Goal: Information Seeking & Learning: Learn about a topic

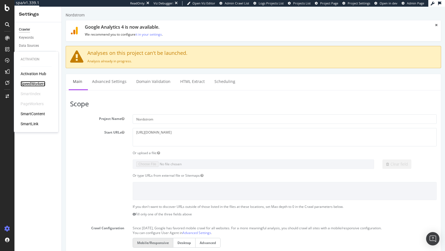
click at [30, 84] on div "SpeedWorkers" at bounding box center [33, 84] width 25 height 6
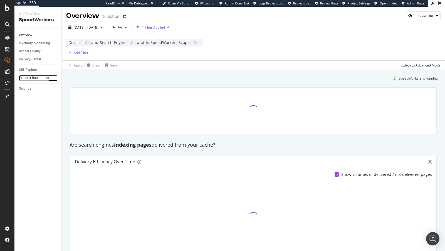
click at [29, 76] on div "Explorer Bookmarks" at bounding box center [34, 78] width 30 height 6
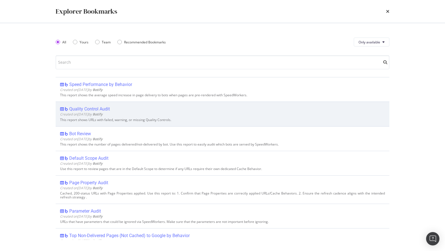
click at [99, 109] on div "Quality Control Audit" at bounding box center [89, 109] width 41 height 6
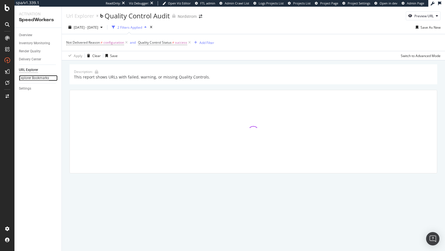
click at [35, 79] on div "Explorer Bookmarks" at bounding box center [34, 78] width 30 height 6
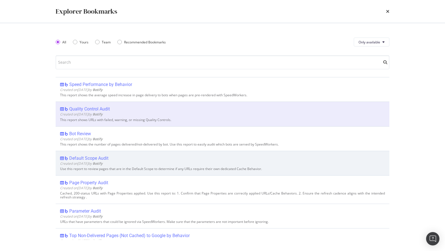
click at [101, 161] on span "Created on 2025 Jul 15th by Botify" at bounding box center [81, 163] width 43 height 5
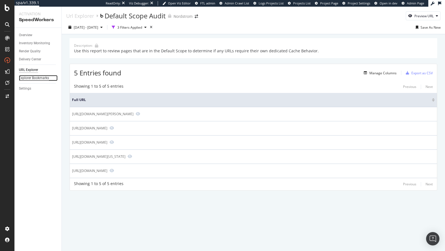
click at [45, 77] on div "Explorer Bookmarks" at bounding box center [34, 78] width 30 height 6
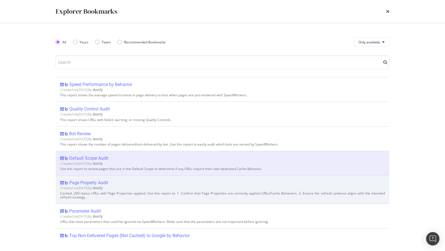
click at [91, 178] on div "Page Property Audit Created on 2025 Jul 15th by Botify Cached, 200-status URLs …" at bounding box center [222, 189] width 333 height 28
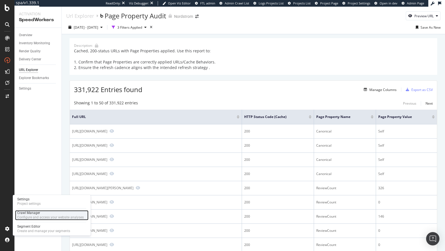
click at [38, 215] on div "Configure and access your website analyses" at bounding box center [50, 217] width 66 height 4
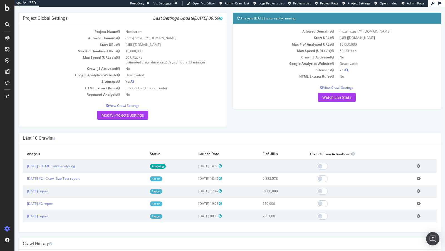
scroll to position [27, 0]
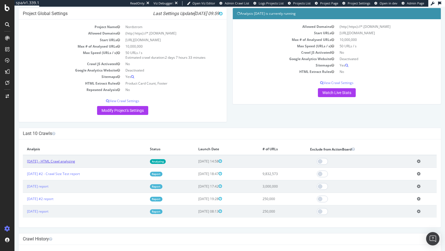
click at [75, 161] on link "[DATE] - HTML Crawl analyzing" at bounding box center [51, 161] width 48 height 5
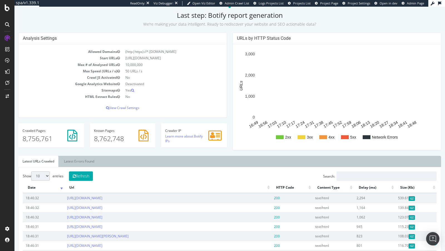
scroll to position [69, 0]
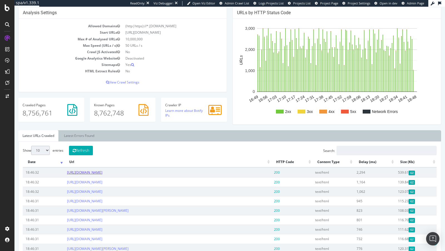
click at [102, 172] on link "https://www.nordstrom.com/browse/women?page=594" at bounding box center [84, 172] width 35 height 5
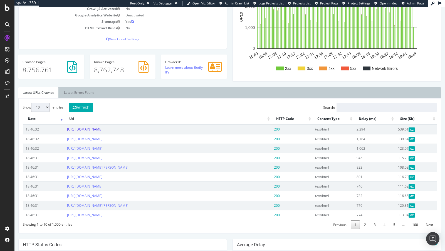
scroll to position [124, 0]
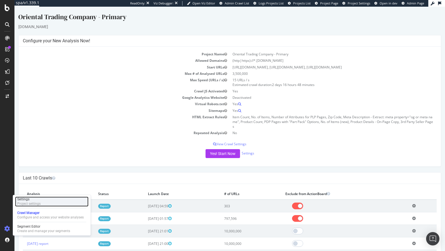
click at [33, 202] on div "Project settings" at bounding box center [28, 203] width 23 height 4
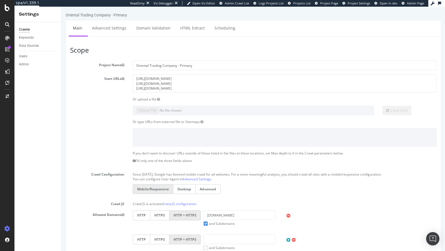
scroll to position [210, 0]
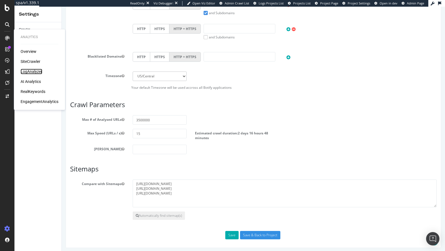
click at [30, 71] on div "LogAnalyzer" at bounding box center [32, 72] width 22 height 6
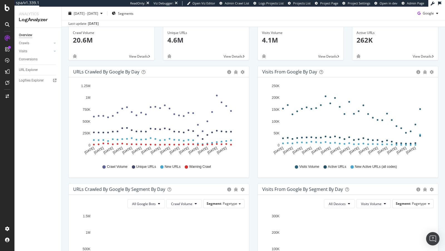
scroll to position [6, 0]
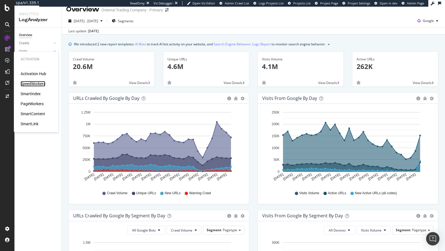
click at [33, 84] on div "SpeedWorkers" at bounding box center [33, 84] width 25 height 6
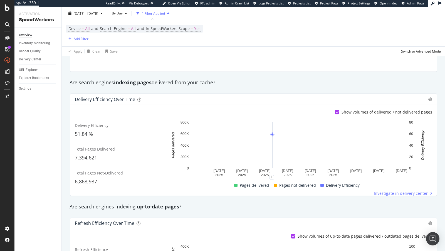
scroll to position [58, 0]
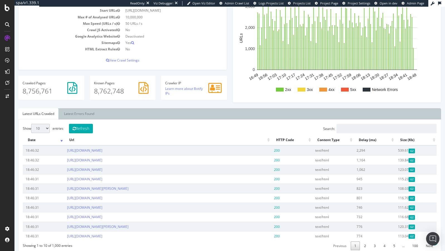
scroll to position [90, 0]
